Goal: Information Seeking & Learning: Learn about a topic

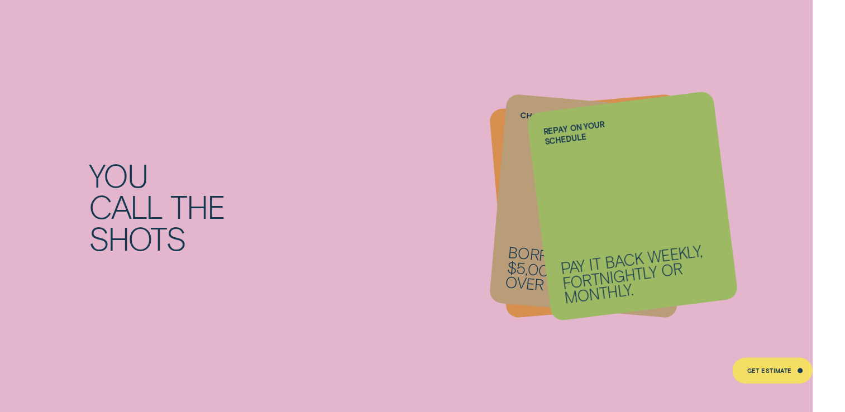
scroll to position [1224, 0]
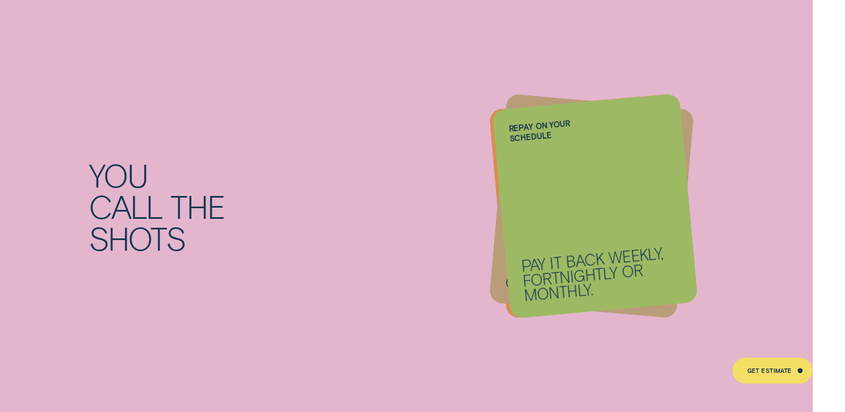
click at [807, 286] on div "You call the shots Get a personalised rate From 6.74% p.a. 1 ( Comparison 7.57%…" at bounding box center [422, 206] width 845 height 445
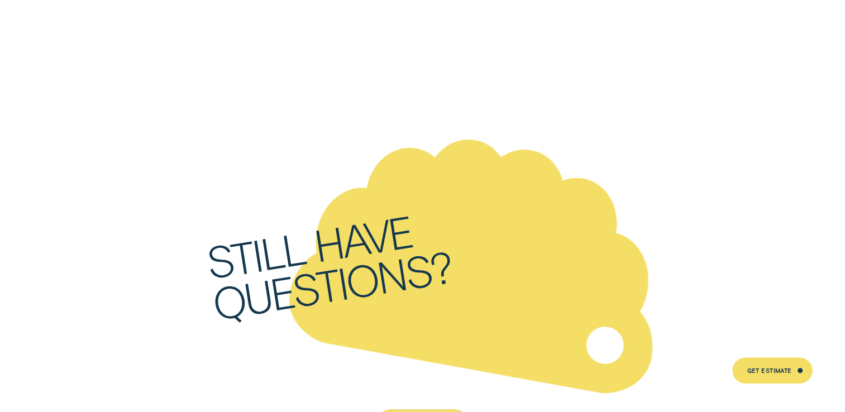
scroll to position [4888, 0]
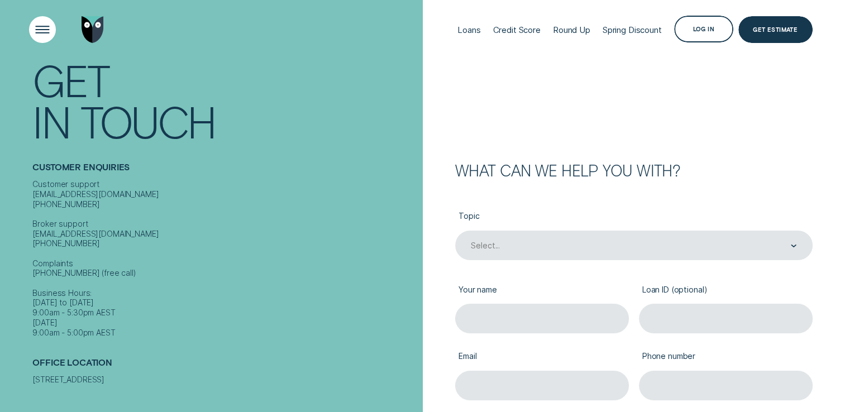
click at [49, 28] on div "Open Menu" at bounding box center [42, 30] width 38 height 38
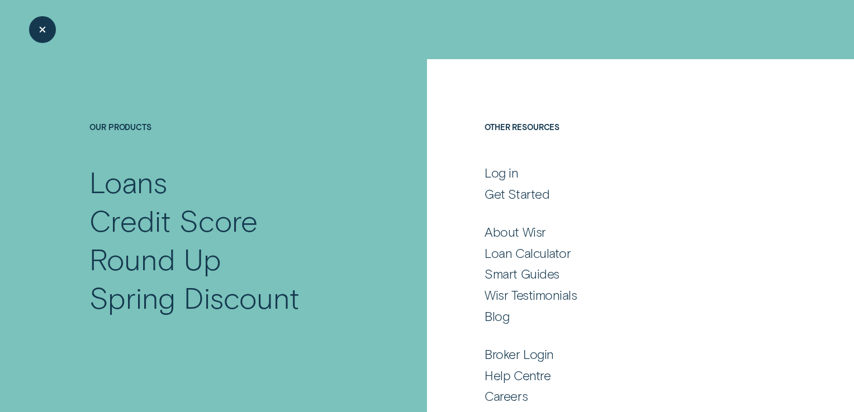
click at [628, 55] on div "Loans Credit Score Round Up Spring Discount Log in Log in Customer Dashboard Vi…" at bounding box center [422, 29] width 780 height 59
click at [655, 27] on div "Loans Credit Score Round Up Spring Discount Log in Log in Customer Dashboard Vi…" at bounding box center [422, 29] width 780 height 59
click at [49, 31] on div "Close Menu" at bounding box center [42, 30] width 38 height 38
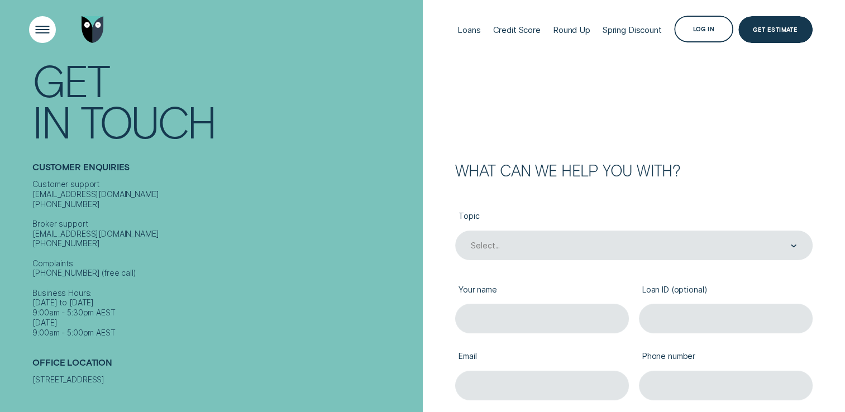
click at [49, 31] on div "Open Menu" at bounding box center [42, 30] width 38 height 38
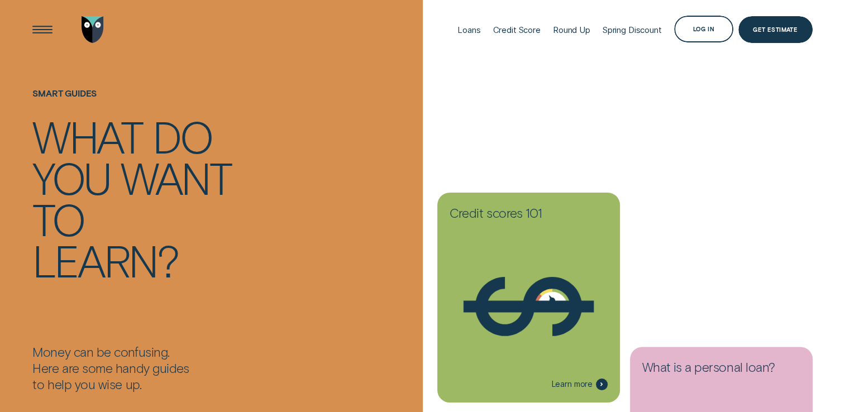
click at [326, 328] on div "Smart guides What do you want to learn?" at bounding box center [224, 214] width 385 height 260
click at [51, 28] on div "Open Menu" at bounding box center [42, 30] width 38 height 38
